Goal: Task Accomplishment & Management: Use online tool/utility

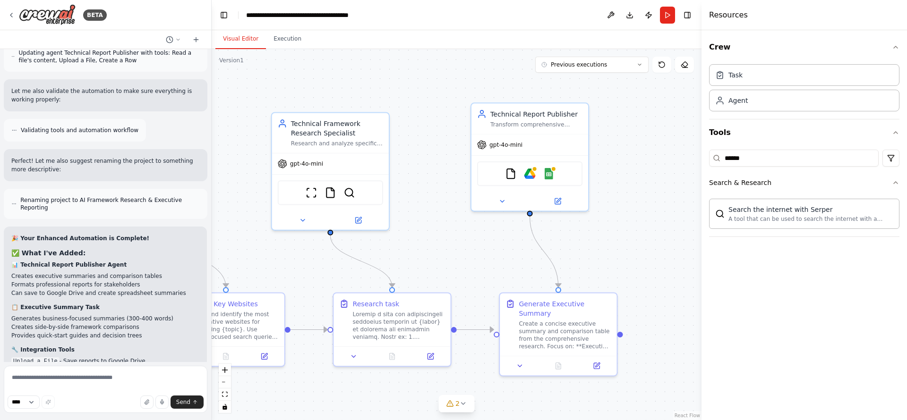
scroll to position [6614, 0]
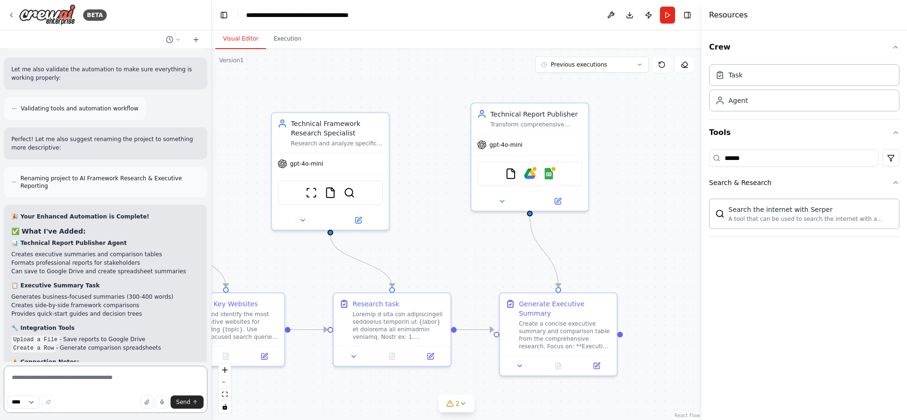
click at [58, 371] on textarea at bounding box center [106, 389] width 204 height 47
click at [533, 180] on div "FileReadTool Google Drive Google Sheets" at bounding box center [529, 172] width 105 height 25
click at [532, 174] on img at bounding box center [529, 171] width 11 height 11
click at [534, 171] on img at bounding box center [529, 171] width 11 height 11
click at [534, 172] on img at bounding box center [529, 171] width 11 height 11
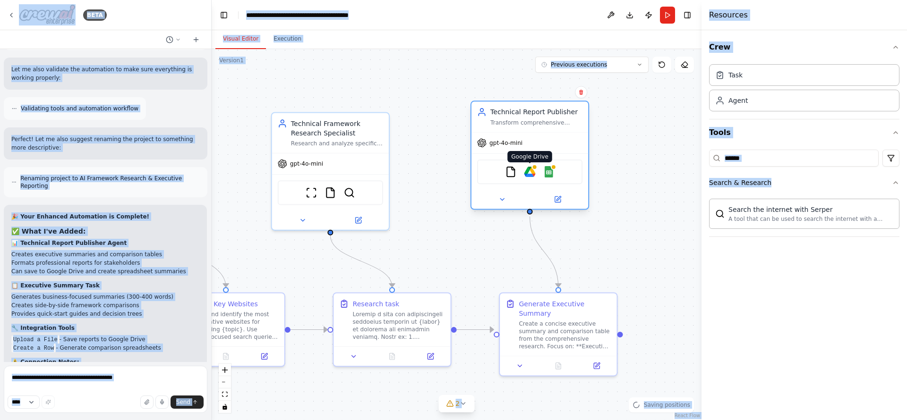
click at [534, 172] on body "BETA Hello! I'm the CrewAI assistant. What kind of automation do you want to bu…" at bounding box center [453, 210] width 907 height 420
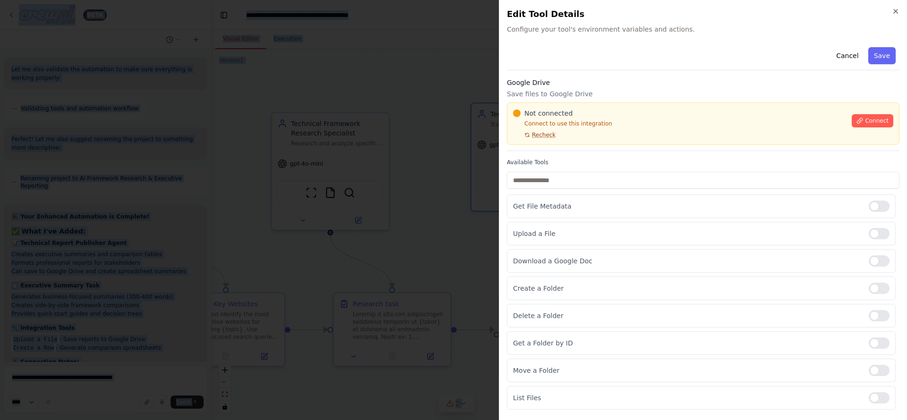
click at [538, 134] on span "Recheck" at bounding box center [544, 135] width 24 height 8
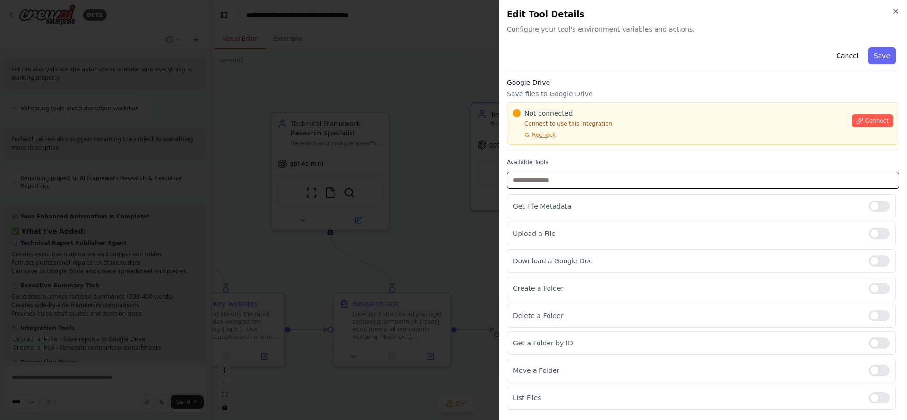
click at [534, 179] on input "text" at bounding box center [703, 180] width 392 height 17
click at [864, 127] on button "Connect" at bounding box center [872, 120] width 42 height 13
click at [866, 124] on span "Connect" at bounding box center [877, 121] width 24 height 8
click at [851, 121] on button "Connect" at bounding box center [872, 120] width 42 height 13
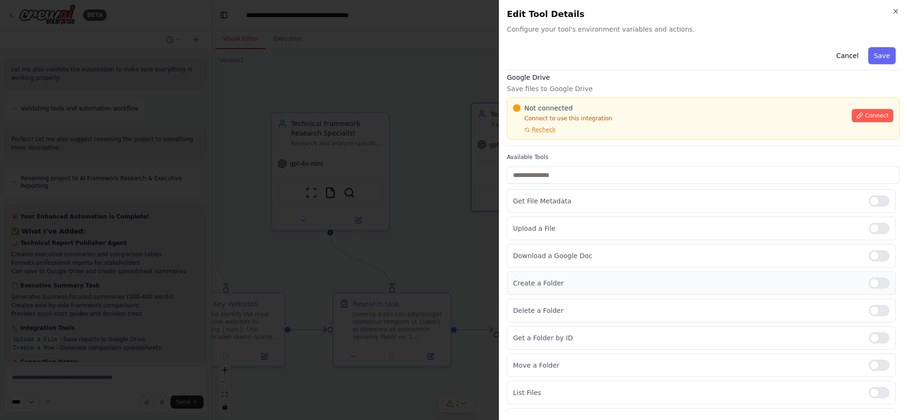
scroll to position [0, 0]
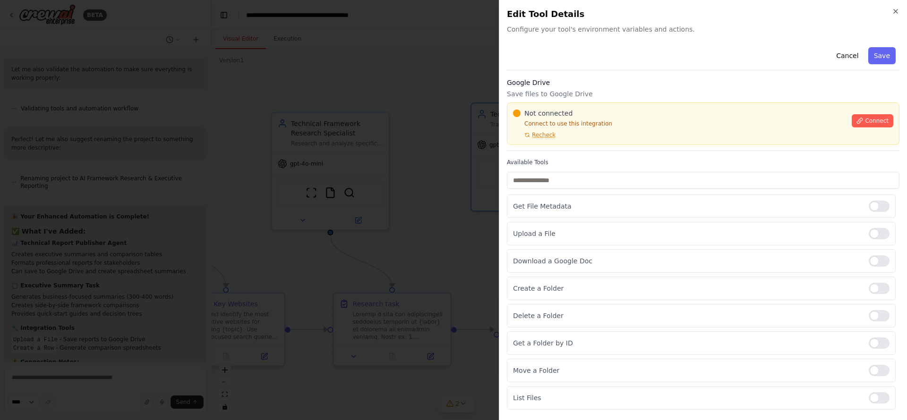
drag, startPoint x: 556, startPoint y: 7, endPoint x: 548, endPoint y: 18, distance: 14.0
click at [555, 8] on div "Close Edit Tool Details Configure your tool's environment variables and actions…" at bounding box center [703, 210] width 408 height 420
drag, startPoint x: 547, startPoint y: 19, endPoint x: 797, endPoint y: 58, distance: 252.8
click at [551, 20] on h2 "Edit Tool Details" at bounding box center [703, 14] width 392 height 13
click at [847, 58] on button "Cancel" at bounding box center [847, 55] width 34 height 17
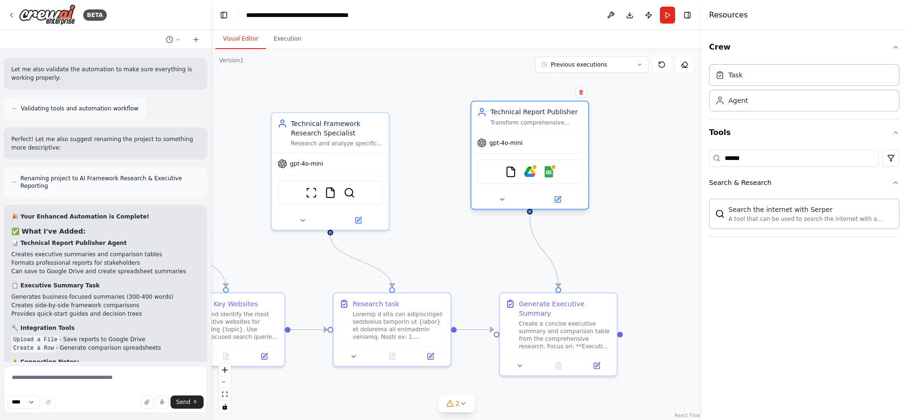
click at [526, 121] on div "Transform comprehensive research into professionally formatted reports and save…" at bounding box center [536, 123] width 92 height 8
click at [39, 15] on img at bounding box center [47, 14] width 57 height 21
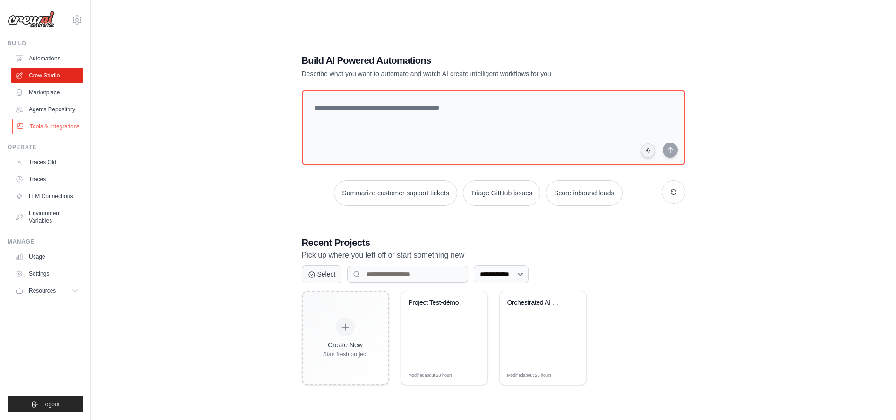
click at [53, 125] on link "Tools & Integrations" at bounding box center [47, 126] width 71 height 15
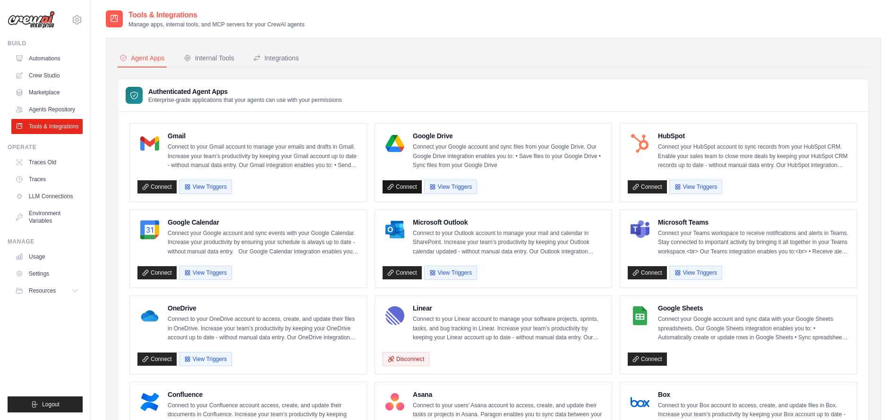
click at [403, 184] on link "Connect" at bounding box center [401, 186] width 39 height 13
click at [222, 66] on button "Internal Tools" at bounding box center [209, 59] width 54 height 18
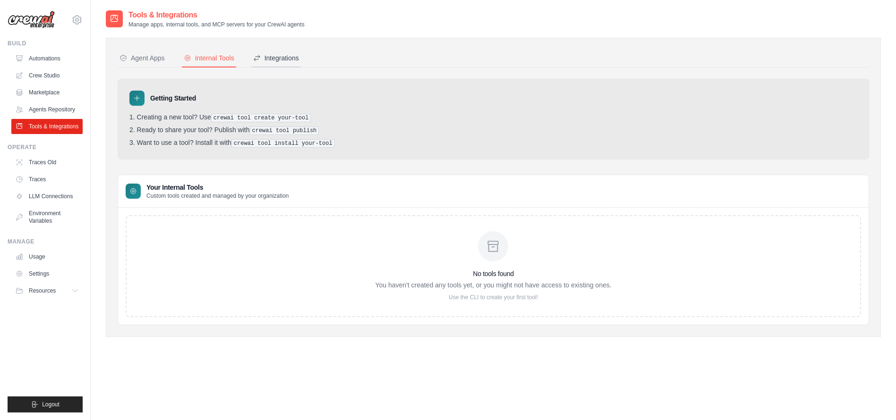
click at [280, 50] on div "Agent Apps Internal Tools Integrations Authenticated Agent Apps Enterprise-grad…" at bounding box center [493, 187] width 775 height 299
click at [277, 62] on div "Integrations" at bounding box center [276, 57] width 46 height 9
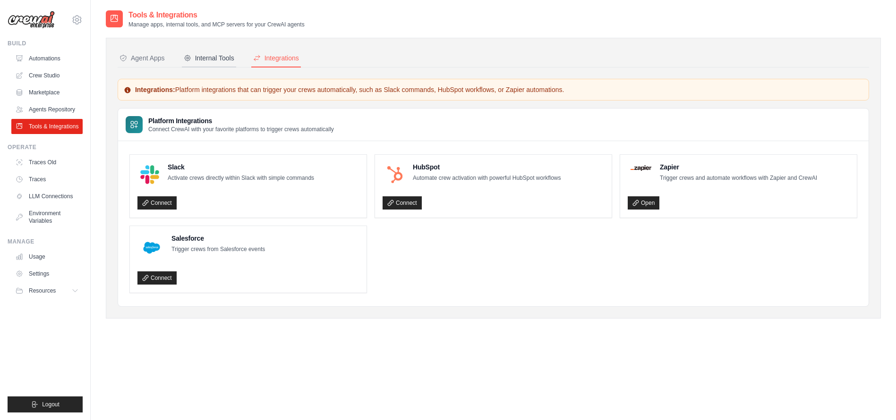
click at [214, 64] on button "Internal Tools" at bounding box center [209, 59] width 54 height 18
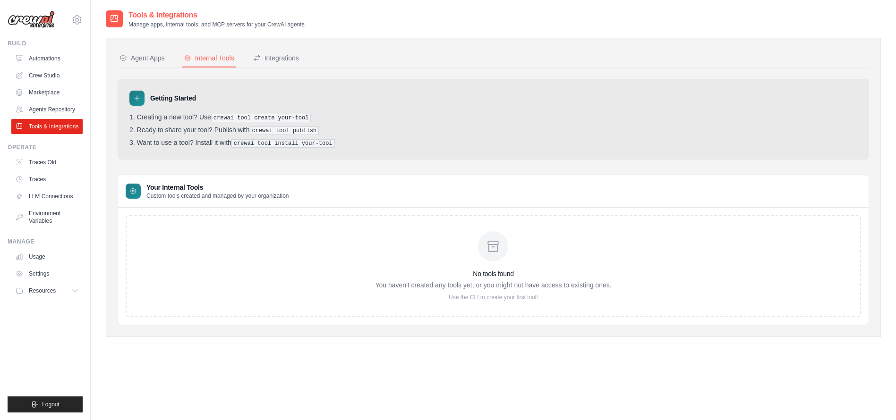
click at [152, 59] on div "Agent Apps" at bounding box center [141, 57] width 45 height 9
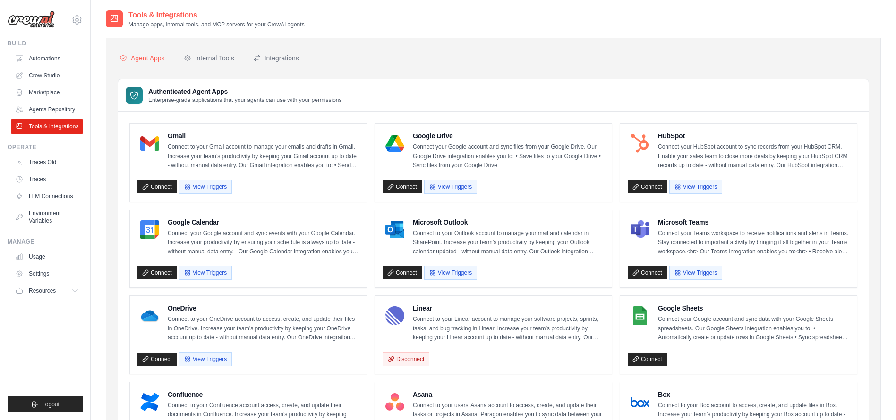
click at [192, 91] on h3 "Authenticated Agent Apps" at bounding box center [245, 91] width 194 height 9
click at [642, 355] on link "Connect" at bounding box center [647, 359] width 39 height 13
click at [64, 216] on link "Environment Variables" at bounding box center [47, 217] width 71 height 23
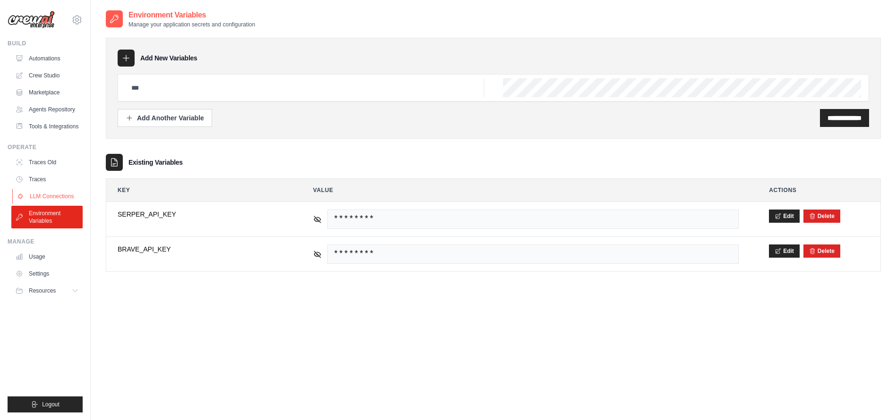
click at [68, 196] on link "LLM Connections" at bounding box center [47, 196] width 71 height 15
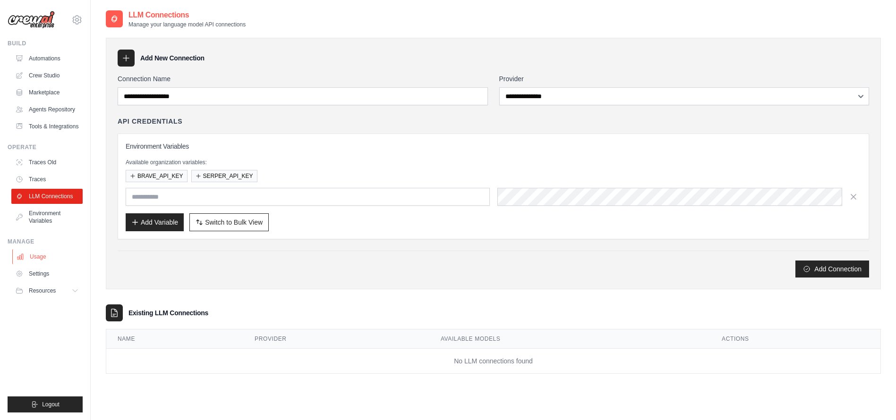
click at [47, 255] on link "Usage" at bounding box center [47, 256] width 71 height 15
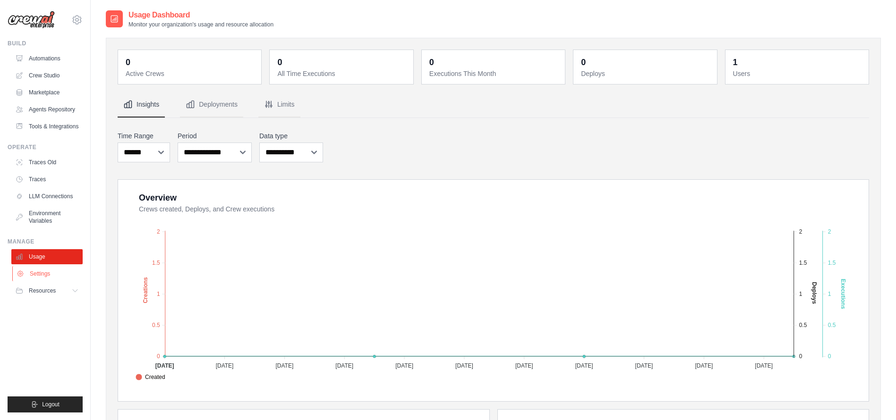
click at [52, 274] on link "Settings" at bounding box center [47, 273] width 71 height 15
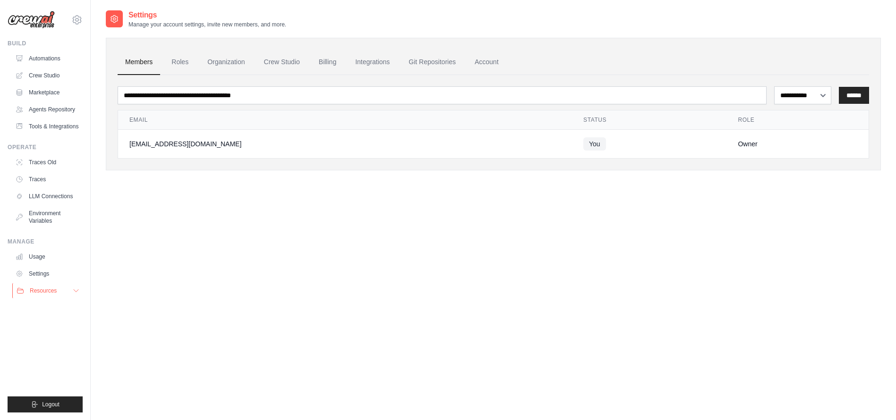
click at [50, 291] on span "Resources" at bounding box center [43, 291] width 27 height 8
click at [54, 355] on span "Video Tutorials" at bounding box center [52, 352] width 37 height 8
click at [45, 190] on link "LLM Connections" at bounding box center [47, 196] width 71 height 15
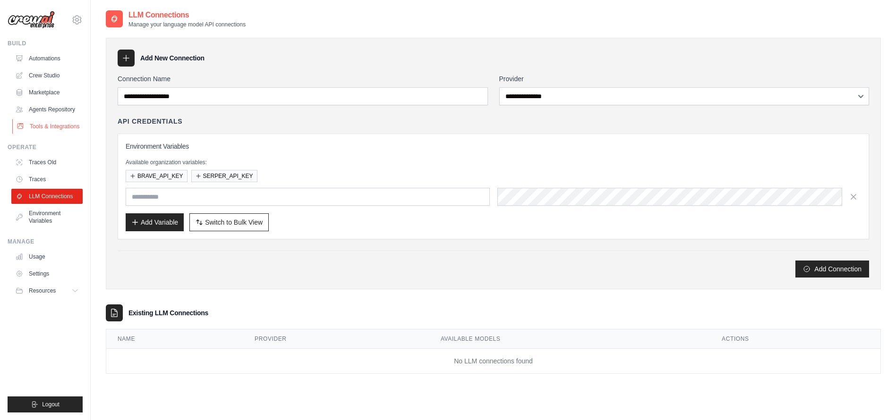
click at [48, 126] on link "Tools & Integrations" at bounding box center [47, 126] width 71 height 15
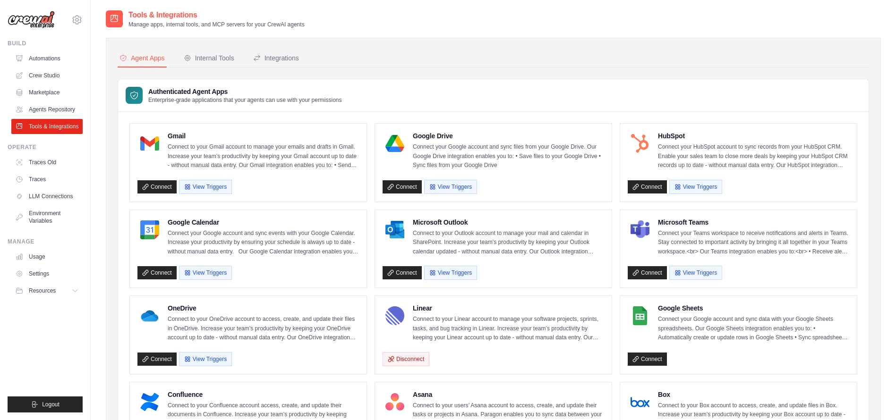
click at [53, 111] on link "Agents Repository" at bounding box center [46, 109] width 71 height 15
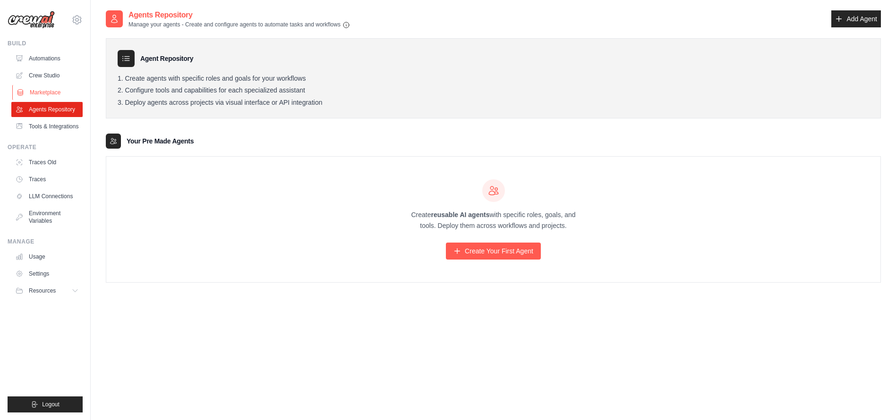
click at [51, 92] on link "Marketplace" at bounding box center [47, 92] width 71 height 15
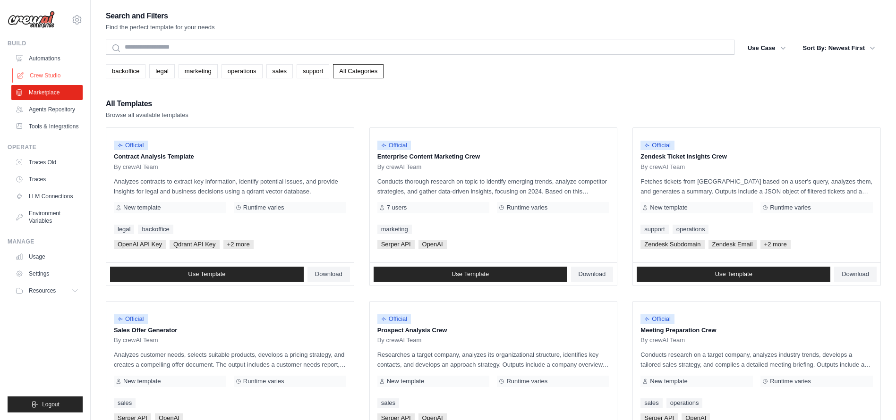
click at [54, 76] on link "Crew Studio" at bounding box center [47, 75] width 71 height 15
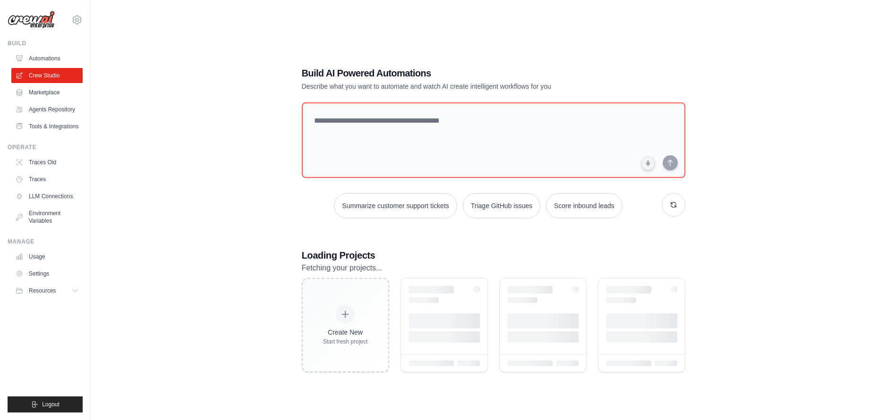
click at [57, 59] on link "Automations" at bounding box center [46, 58] width 71 height 15
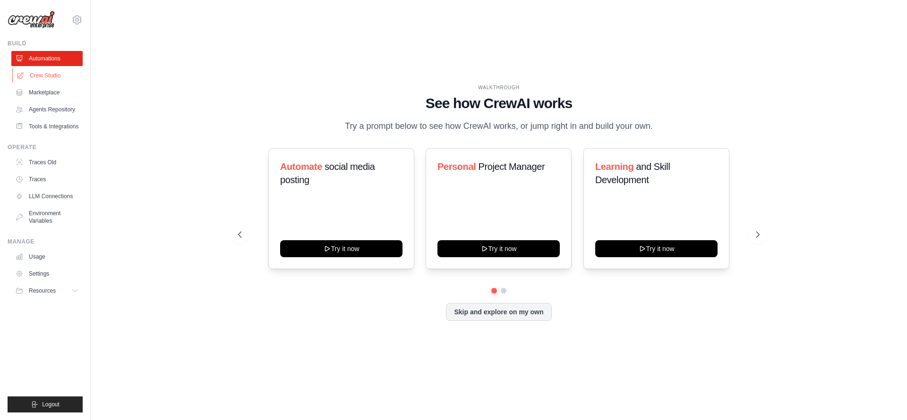
click at [53, 72] on link "Crew Studio" at bounding box center [47, 75] width 71 height 15
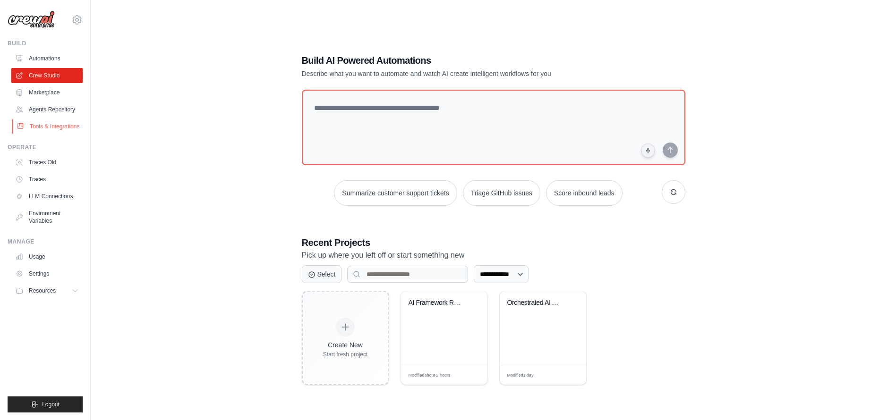
click at [36, 127] on link "Tools & Integrations" at bounding box center [47, 126] width 71 height 15
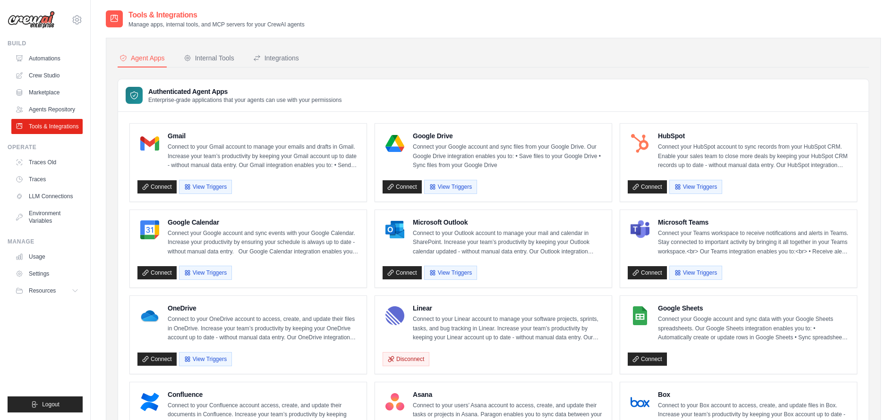
click at [200, 88] on h3 "Authenticated Agent Apps" at bounding box center [245, 91] width 194 height 9
click at [278, 57] on div "Integrations" at bounding box center [276, 57] width 46 height 9
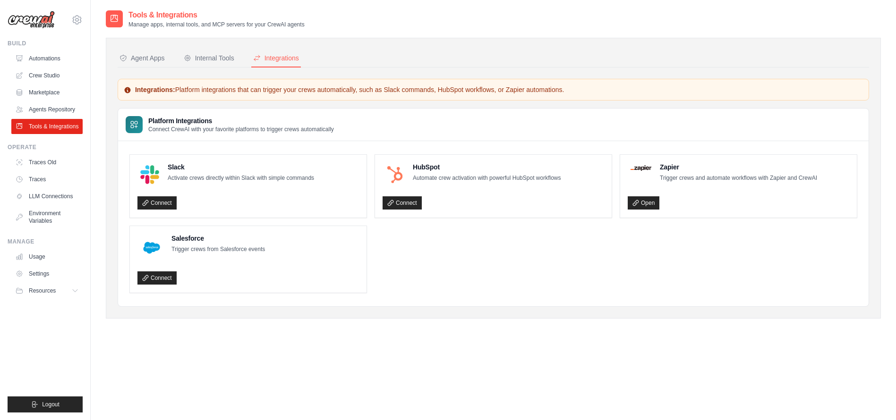
click at [210, 45] on div "Agent Apps Internal Tools Integrations Authenticated Agent Apps Enterprise-grad…" at bounding box center [493, 178] width 775 height 281
click at [208, 61] on div "Internal Tools" at bounding box center [209, 57] width 51 height 9
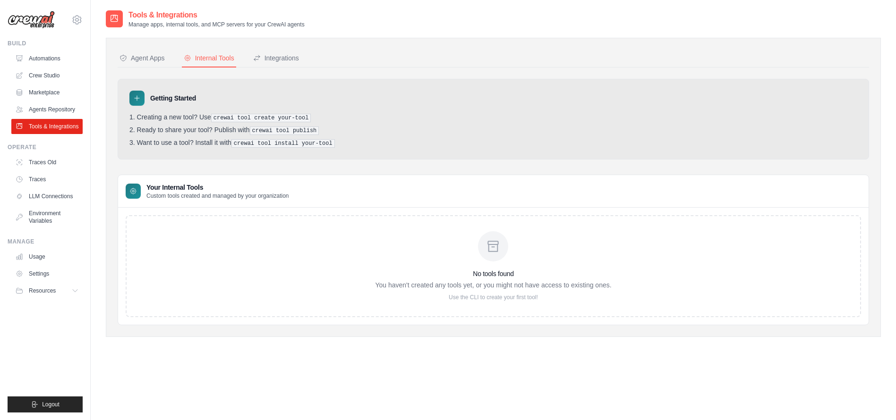
click at [141, 63] on button "Agent Apps" at bounding box center [142, 59] width 49 height 18
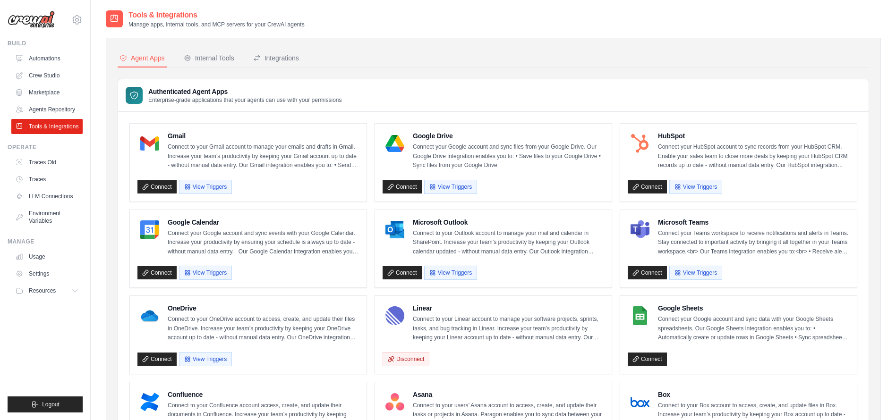
click at [139, 98] on div at bounding box center [134, 95] width 17 height 17
drag, startPoint x: 166, startPoint y: 87, endPoint x: 167, endPoint y: 102, distance: 15.1
click at [167, 93] on h3 "Authenticated Agent Apps" at bounding box center [245, 91] width 194 height 9
drag, startPoint x: 157, startPoint y: 18, endPoint x: 123, endPoint y: 15, distance: 34.6
click at [157, 17] on h2 "Tools & Integrations" at bounding box center [216, 14] width 176 height 11
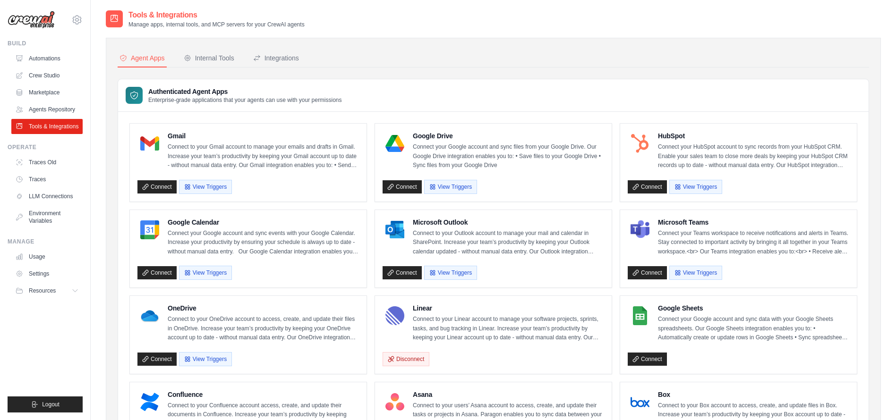
click at [117, 14] on icon at bounding box center [114, 18] width 9 height 9
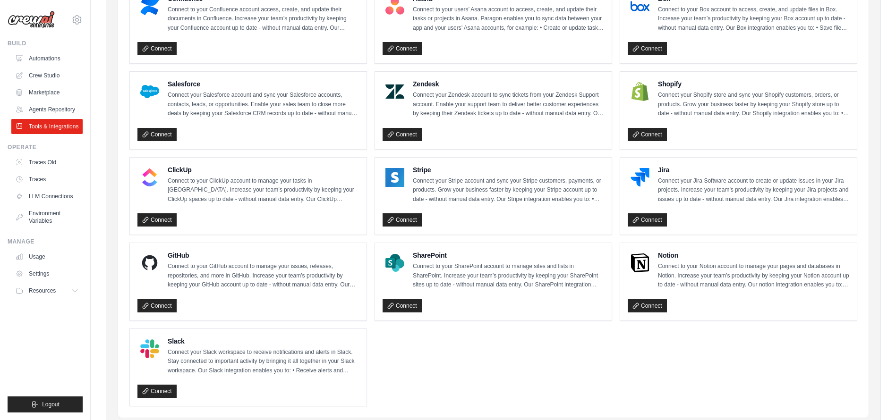
scroll to position [431, 0]
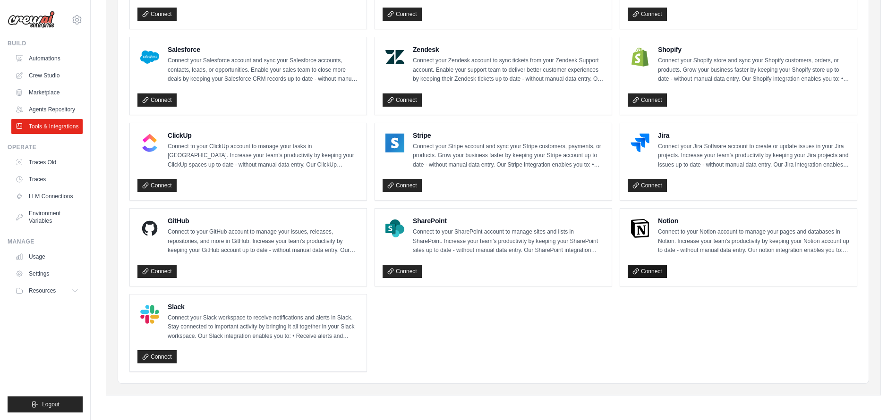
click at [637, 270] on icon at bounding box center [635, 271] width 7 height 7
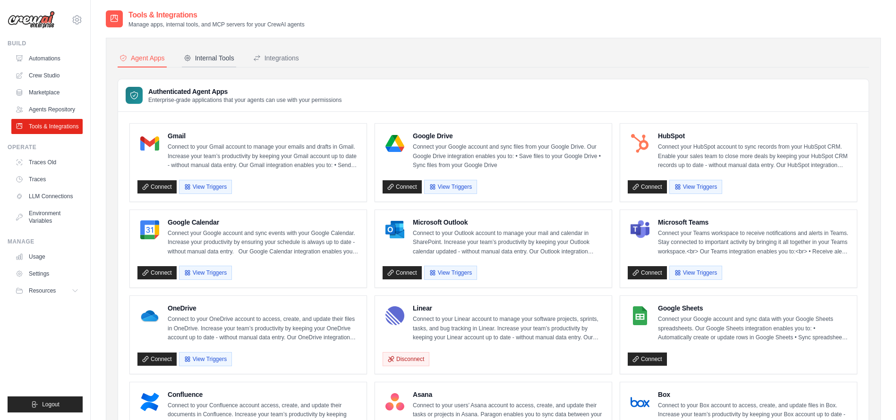
click at [215, 57] on div "Internal Tools" at bounding box center [209, 57] width 51 height 9
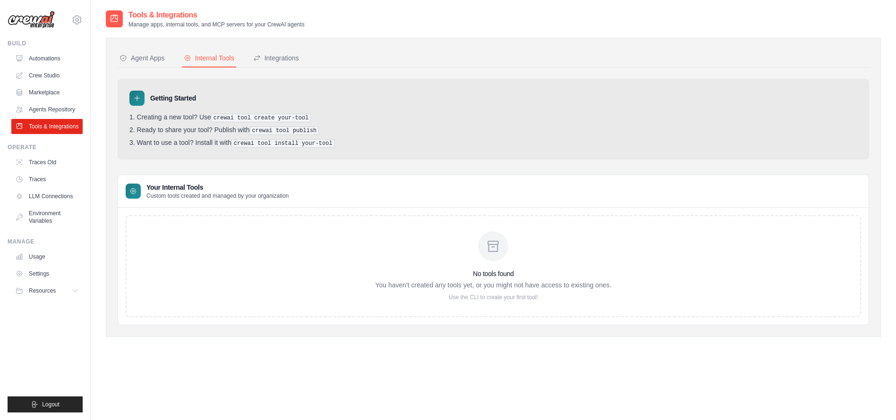
click at [140, 56] on div "Agent Apps" at bounding box center [141, 57] width 45 height 9
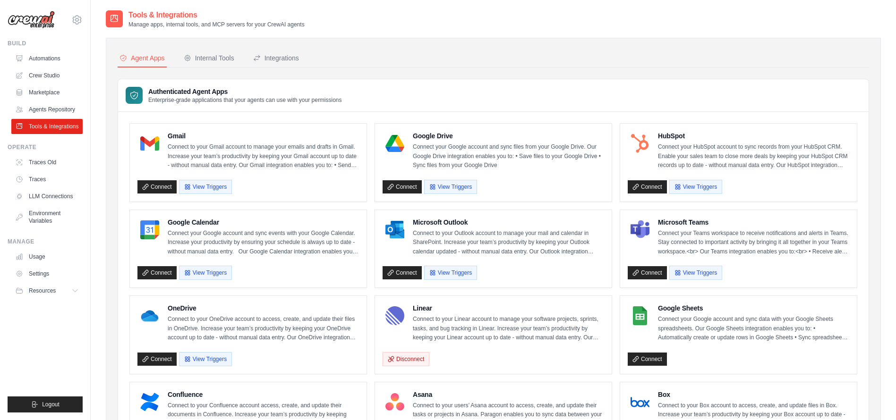
click at [124, 24] on div "Tools & Integrations Manage apps, internal tools, and MCP servers for your Crew…" at bounding box center [205, 18] width 199 height 19
click at [117, 22] on icon at bounding box center [114, 18] width 9 height 9
click at [458, 190] on button "View Triggers" at bounding box center [450, 186] width 53 height 14
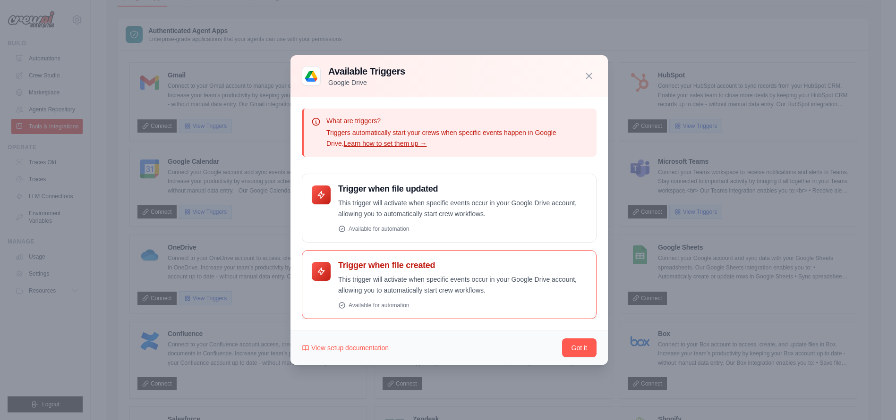
scroll to position [142, 0]
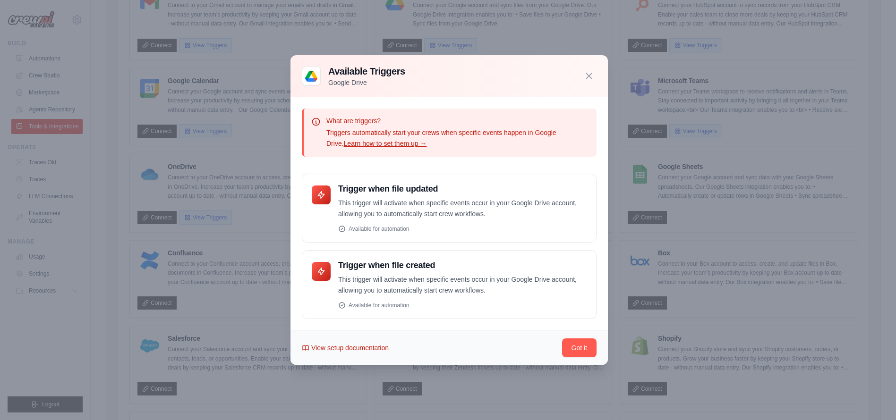
click at [354, 348] on span "View setup documentation" at bounding box center [349, 347] width 77 height 9
click at [253, 45] on div at bounding box center [448, 210] width 896 height 420
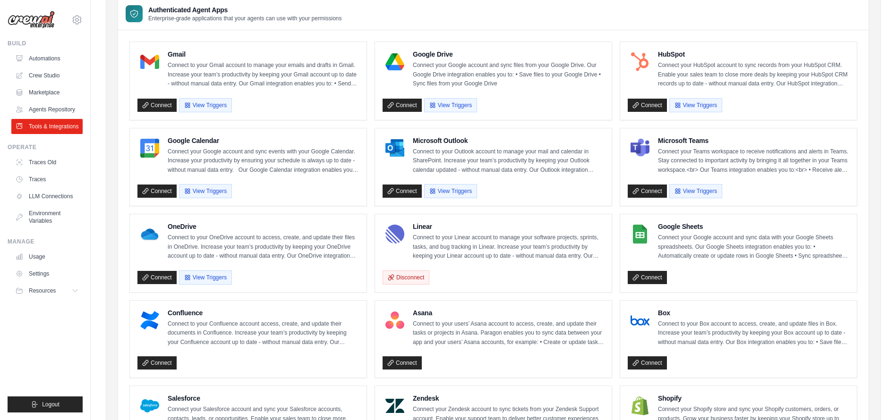
scroll to position [0, 0]
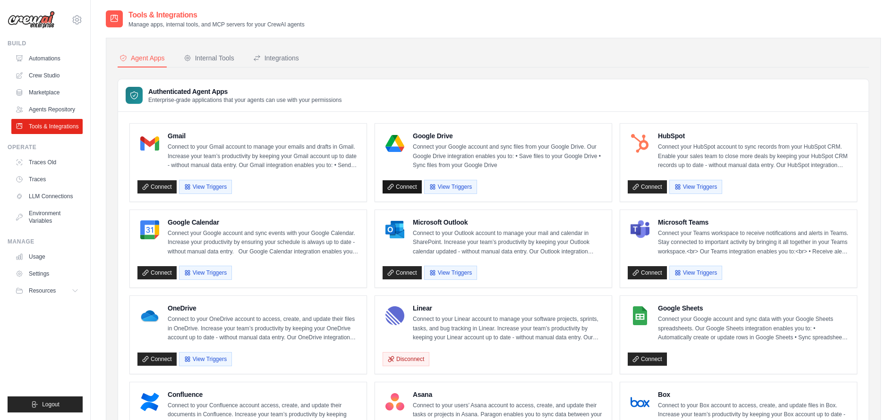
click at [408, 185] on link "Connect" at bounding box center [401, 186] width 39 height 13
click at [406, 185] on link "Connect" at bounding box center [401, 186] width 39 height 13
click at [403, 189] on link "Connect" at bounding box center [401, 186] width 39 height 13
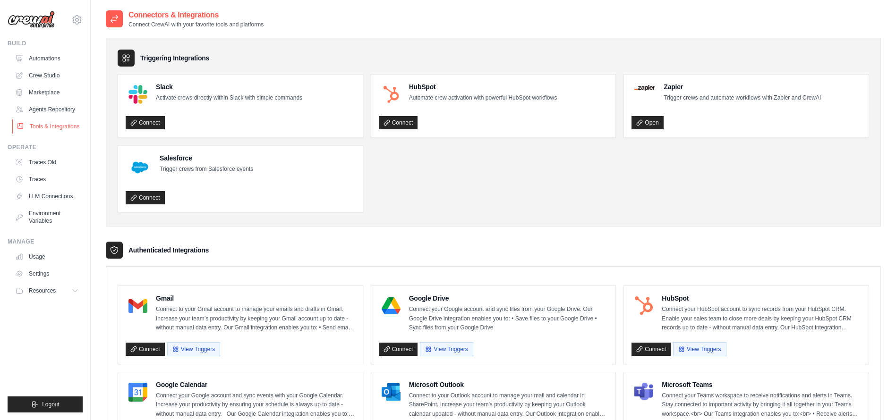
click at [55, 121] on link "Tools & Integrations" at bounding box center [47, 126] width 71 height 15
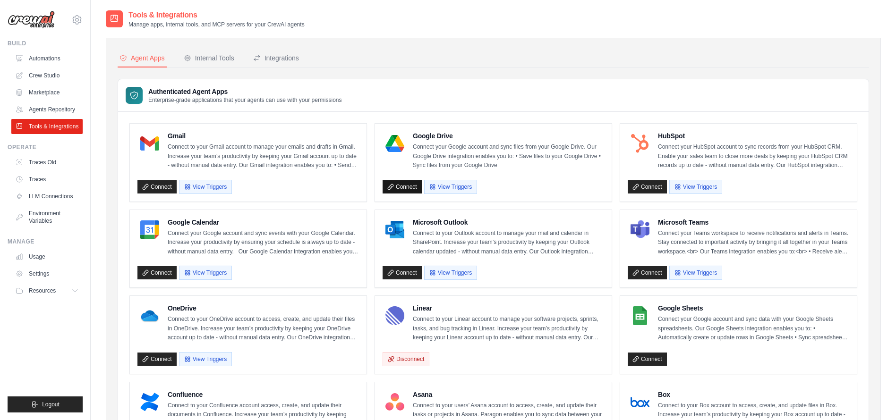
click at [395, 181] on link "Connect" at bounding box center [401, 186] width 39 height 13
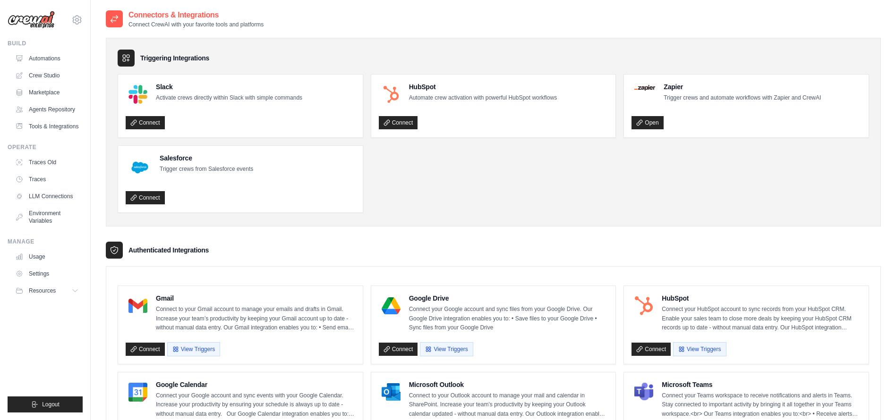
click at [408, 379] on div "Microsoft Outlook Connect to your Outlook account to manage your mail and calen…" at bounding box center [493, 412] width 245 height 78
click at [399, 350] on link "Connect" at bounding box center [398, 349] width 39 height 13
click at [50, 69] on link "Crew Studio" at bounding box center [47, 75] width 71 height 15
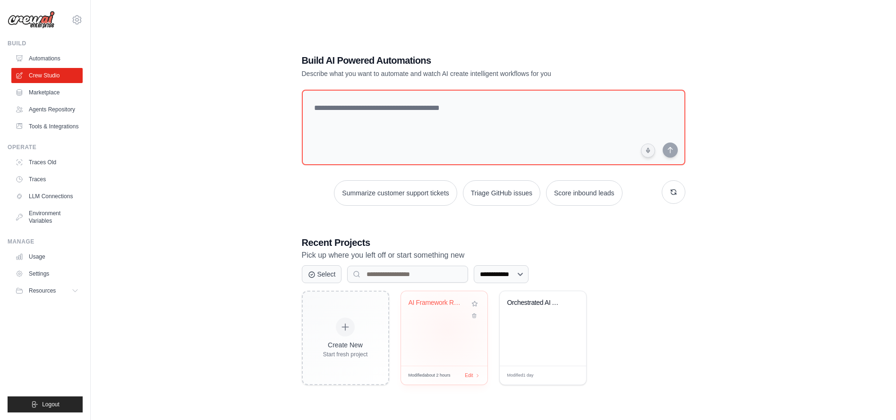
click at [447, 331] on div "AI Framework Research & Executive R..." at bounding box center [444, 328] width 86 height 75
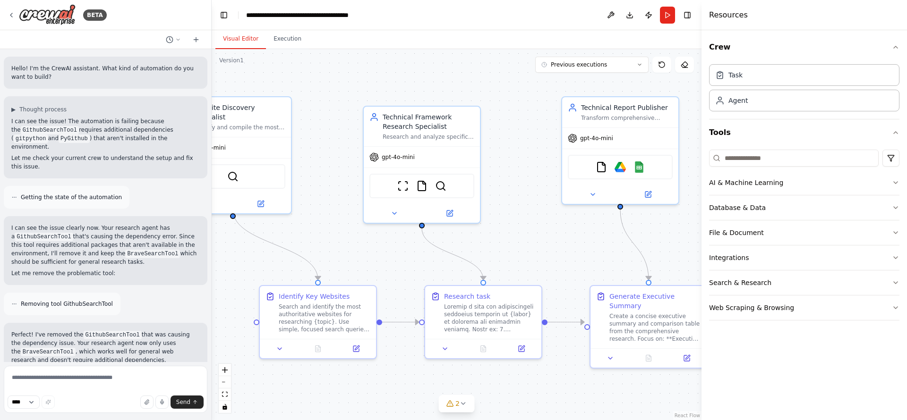
scroll to position [6609, 0]
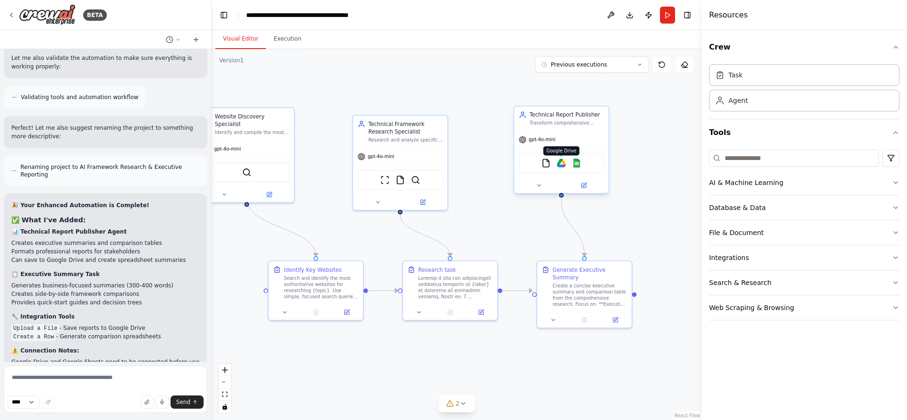
click at [564, 161] on img at bounding box center [561, 163] width 9 height 9
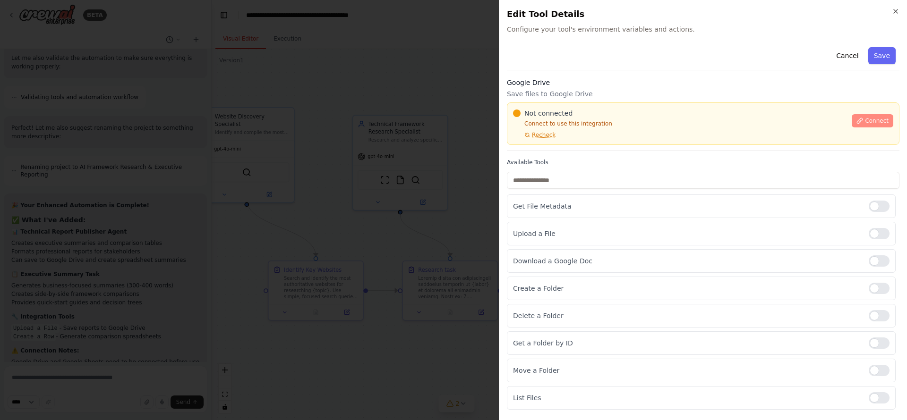
click at [869, 120] on span "Connect" at bounding box center [877, 121] width 24 height 8
click at [532, 135] on span "Recheck" at bounding box center [544, 135] width 24 height 8
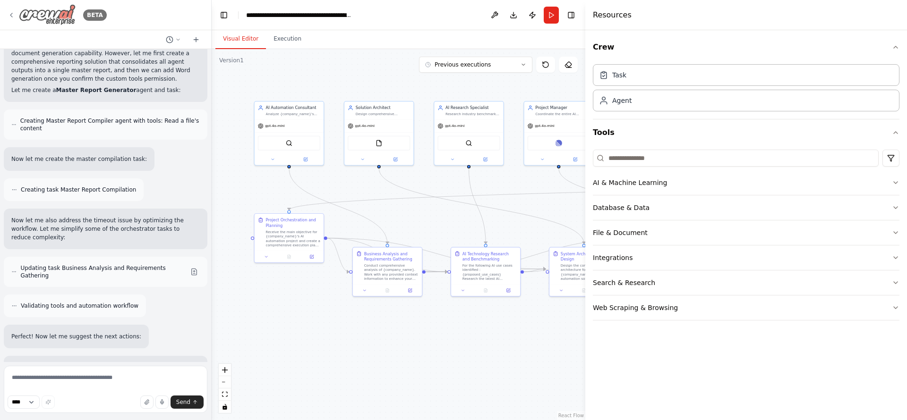
click at [55, 16] on img at bounding box center [47, 14] width 57 height 21
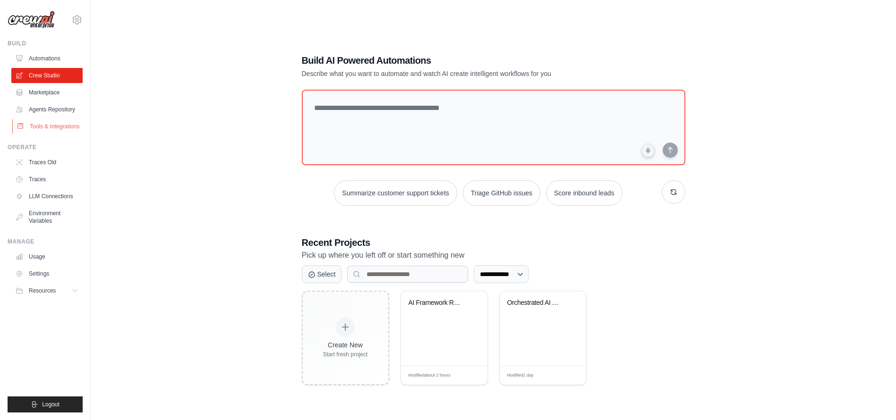
click at [39, 123] on link "Tools & Integrations" at bounding box center [47, 126] width 71 height 15
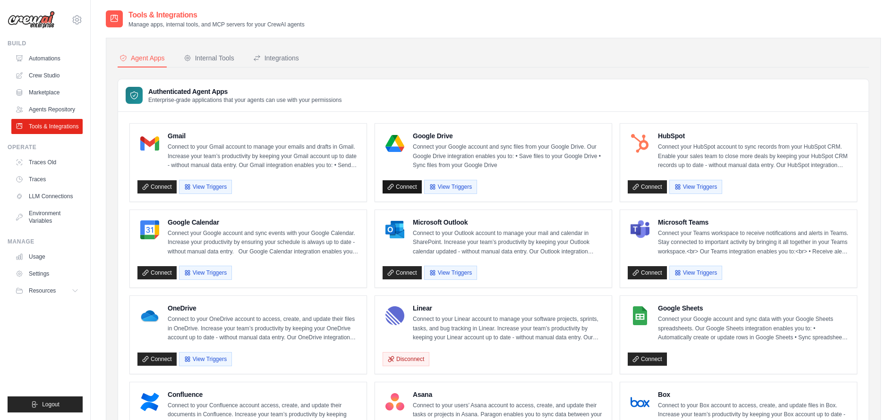
click at [408, 187] on link "Connect" at bounding box center [401, 186] width 39 height 13
click at [396, 186] on link "Connect" at bounding box center [401, 186] width 39 height 13
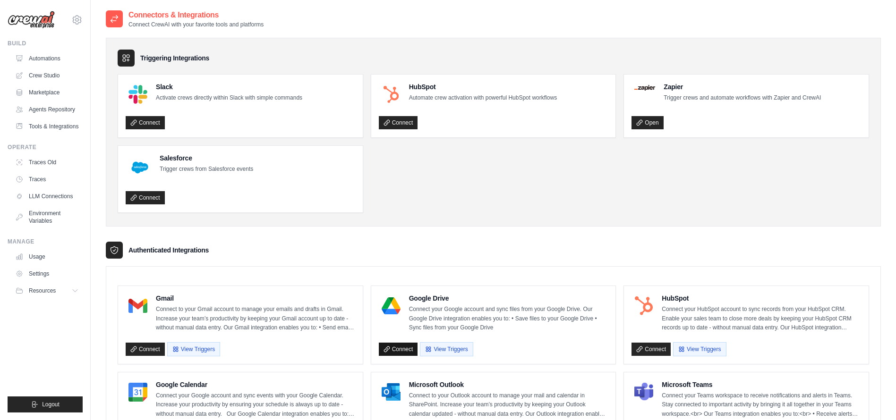
click at [394, 348] on link "Connect" at bounding box center [398, 349] width 39 height 13
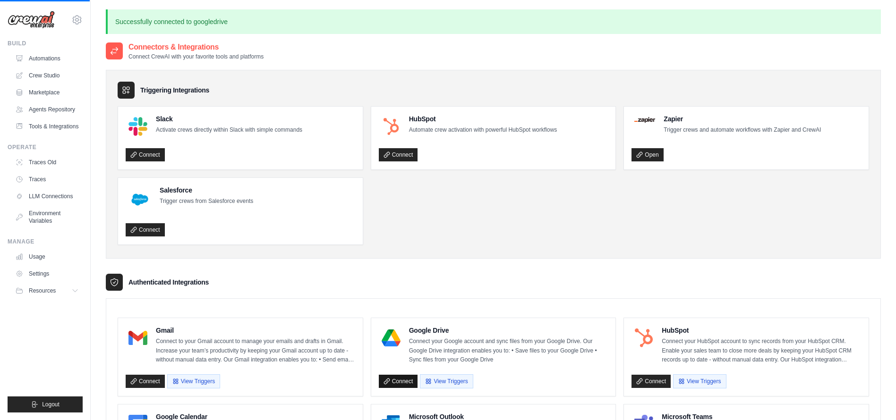
click at [388, 380] on icon at bounding box center [386, 381] width 7 height 7
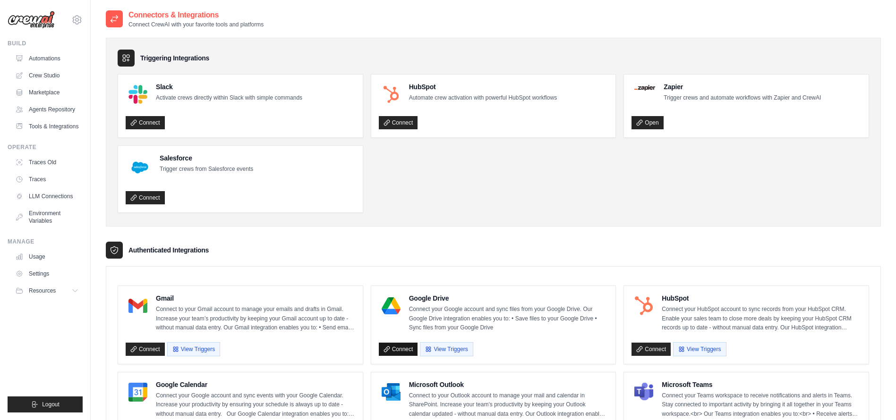
click at [393, 348] on link "Connect" at bounding box center [398, 349] width 39 height 13
